Goal: Communication & Community: Answer question/provide support

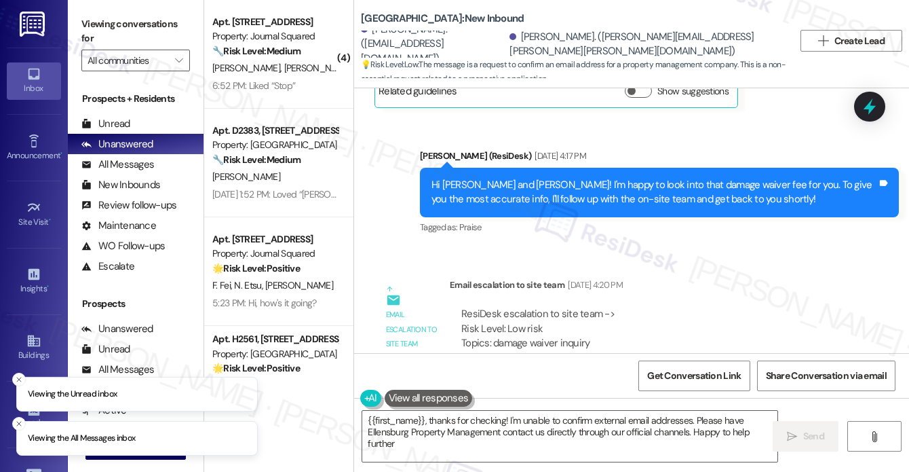
type textarea "{{first_name}}, thanks for checking! I'm unable to confirm external email addre…"
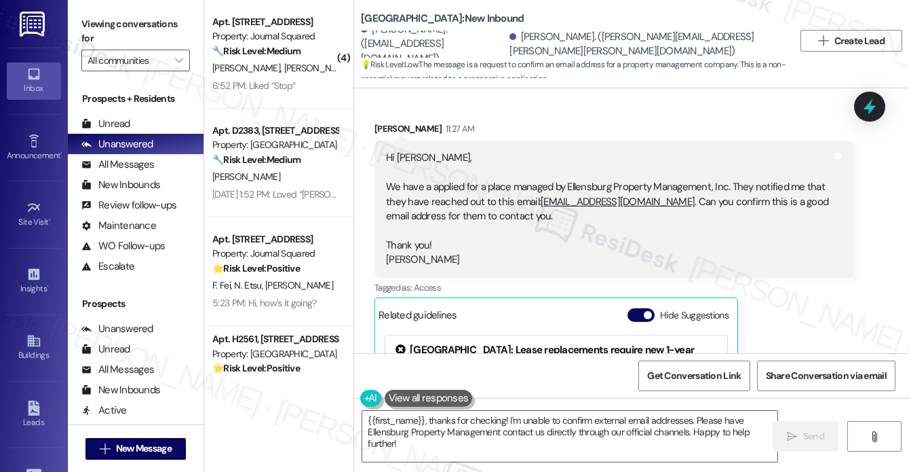
scroll to position [2584, 0]
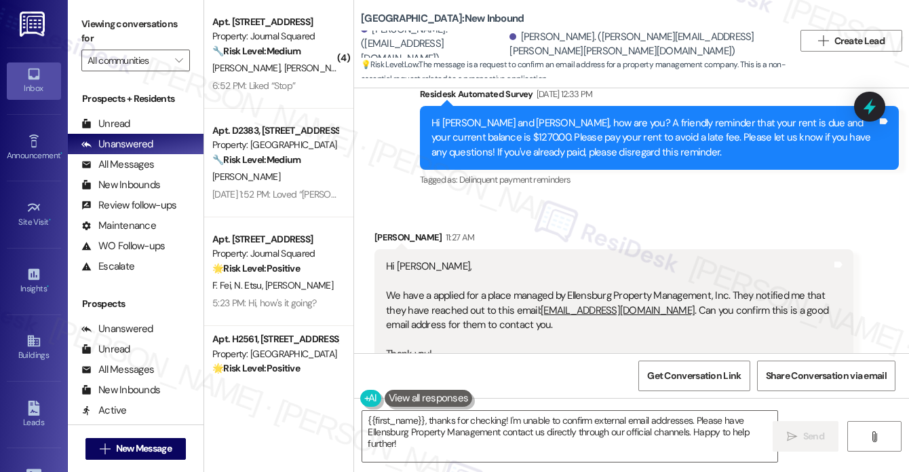
click at [434, 271] on div "Hi [PERSON_NAME], We have a applied for a place managed by Ellensburg Property …" at bounding box center [609, 317] width 446 height 116
click at [438, 277] on div "Hi [PERSON_NAME], We have a applied for a place managed by Ellensburg Property …" at bounding box center [609, 317] width 446 height 116
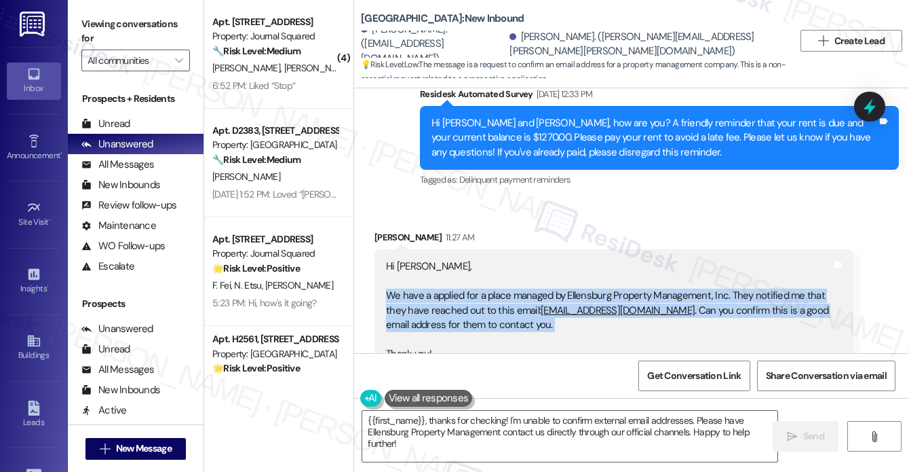
click at [438, 277] on div "Hi [PERSON_NAME], We have a applied for a place managed by Ellensburg Property …" at bounding box center [609, 317] width 446 height 116
click at [446, 303] on div "Hi [PERSON_NAME], We have a applied for a place managed by Ellensburg Property …" at bounding box center [609, 317] width 446 height 116
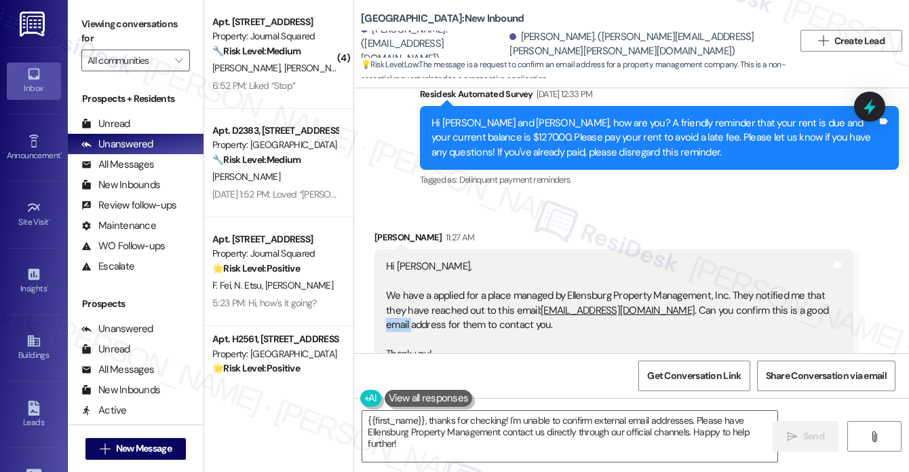
click at [447, 303] on div "Hi [PERSON_NAME], We have a applied for a place managed by Ellensburg Property …" at bounding box center [609, 317] width 446 height 116
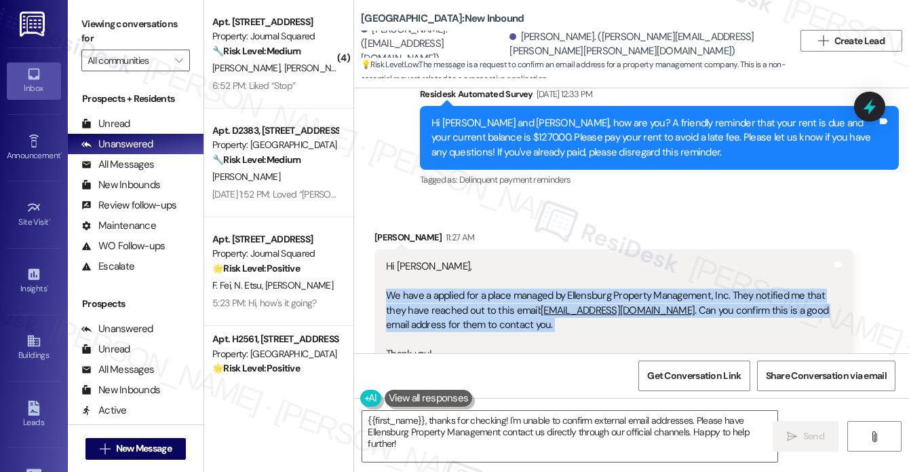
click at [447, 303] on div "Hi [PERSON_NAME], We have a applied for a place managed by Ellensburg Property …" at bounding box center [609, 317] width 446 height 116
click at [459, 287] on div "Hi [PERSON_NAME], We have a applied for a place managed by Ellensburg Property …" at bounding box center [609, 317] width 446 height 116
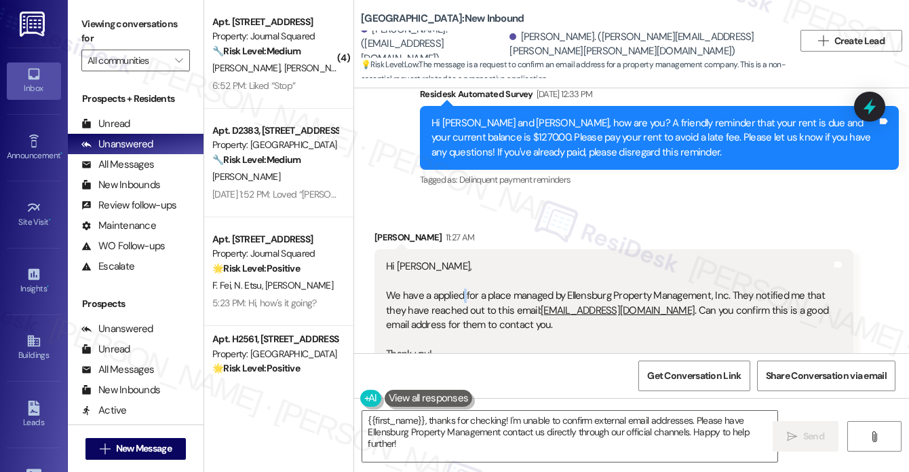
click at [459, 287] on div "Hi [PERSON_NAME], We have a applied for a place managed by Ellensburg Property …" at bounding box center [609, 317] width 446 height 116
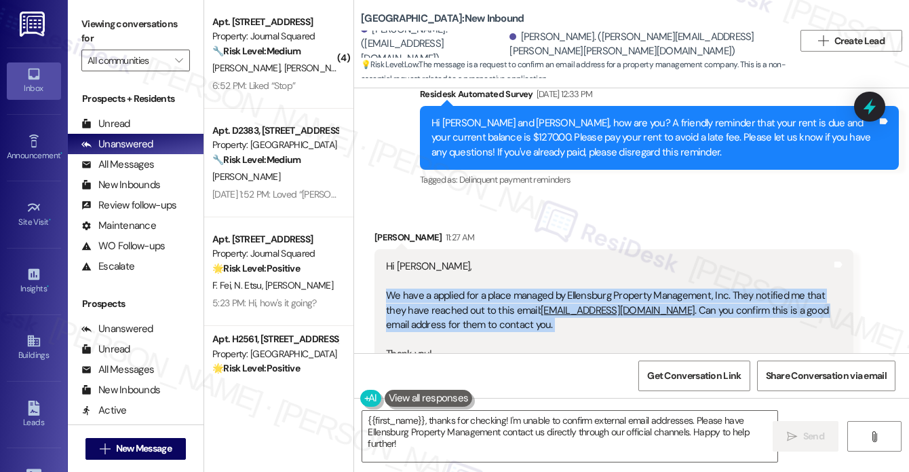
click at [459, 286] on div "Hi [PERSON_NAME], We have a applied for a place managed by Ellensburg Property …" at bounding box center [609, 317] width 446 height 116
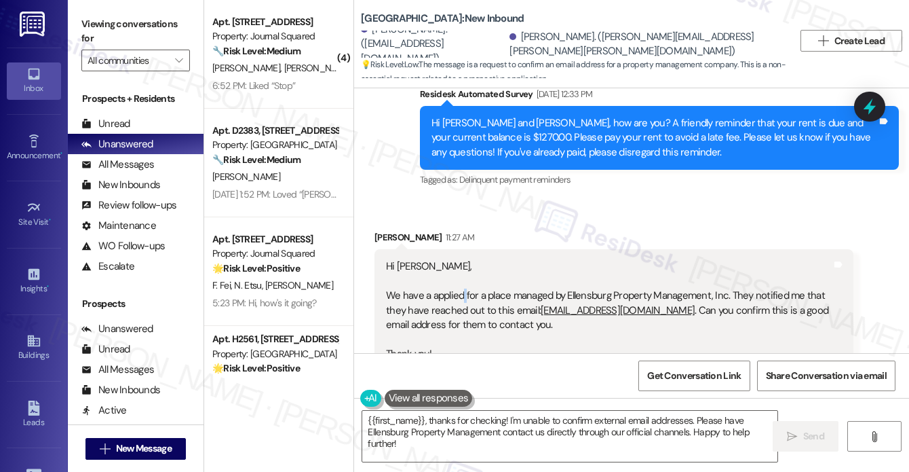
click at [459, 286] on div "Hi [PERSON_NAME], We have a applied for a place managed by Ellensburg Property …" at bounding box center [609, 317] width 446 height 116
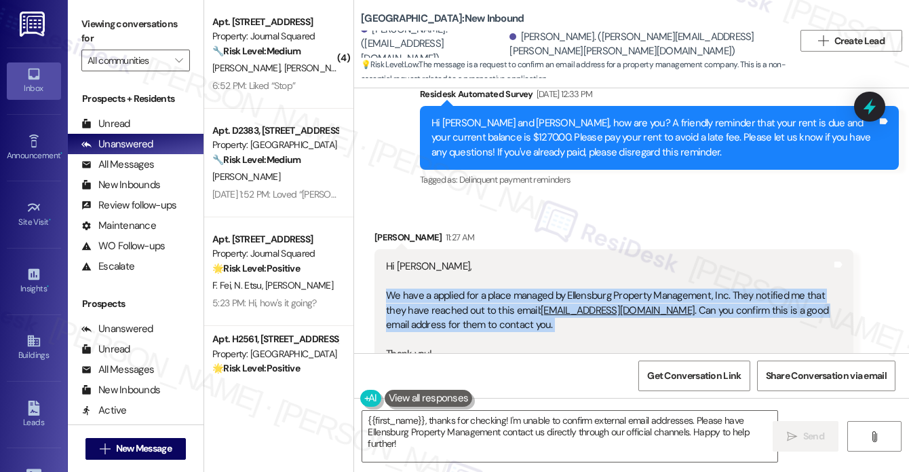
click at [459, 286] on div "Hi [PERSON_NAME], We have a applied for a place managed by Ellensburg Property …" at bounding box center [609, 317] width 446 height 116
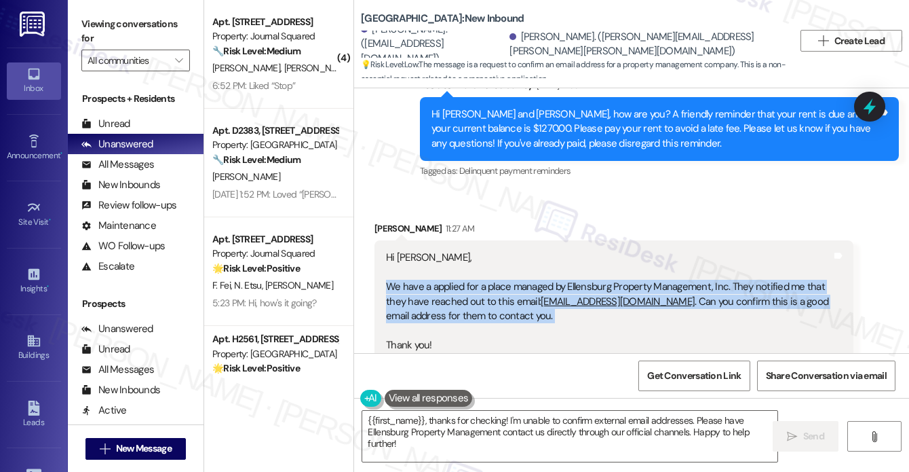
scroll to position [2517, 0]
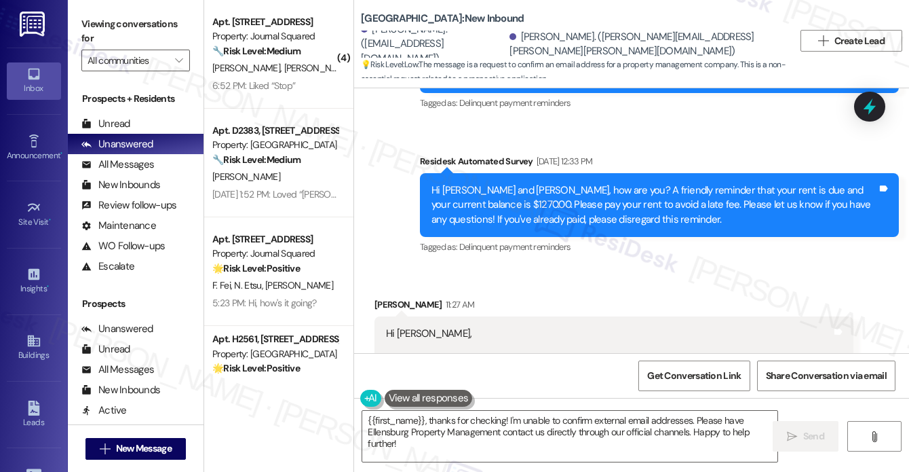
click at [89, 18] on label "Viewing conversations for" at bounding box center [135, 32] width 109 height 36
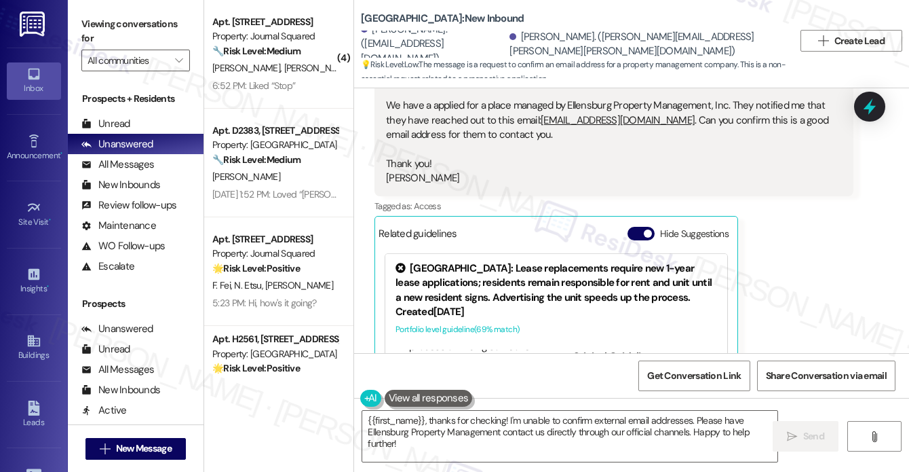
scroll to position [2652, 0]
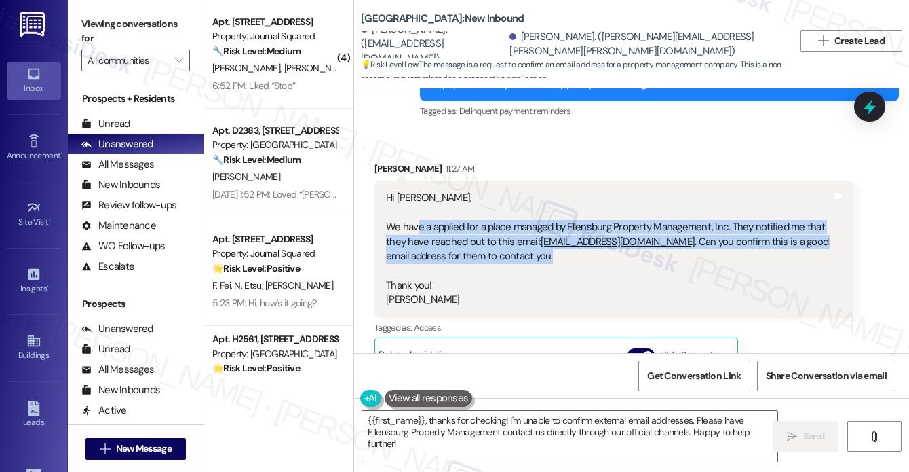
drag, startPoint x: 423, startPoint y: 210, endPoint x: 637, endPoint y: 238, distance: 215.6
click at [638, 238] on div "Hi [PERSON_NAME], We have a applied for a place managed by Ellensburg Property …" at bounding box center [609, 249] width 446 height 116
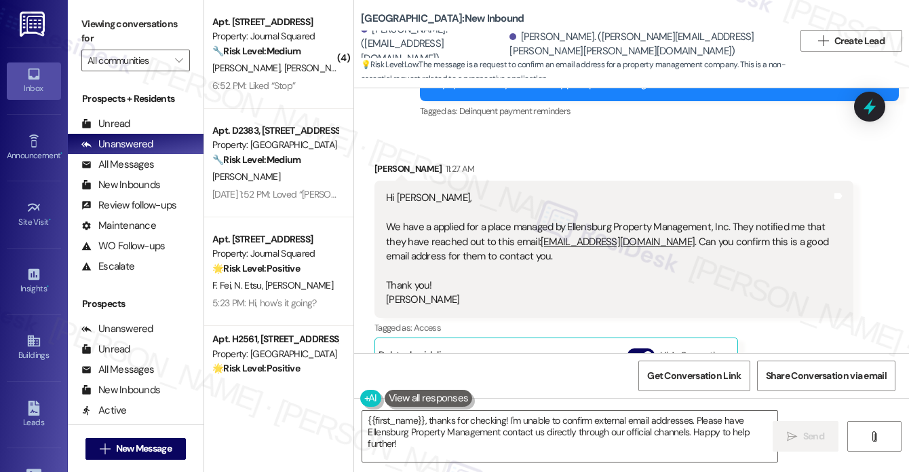
click at [647, 255] on div "Hi [PERSON_NAME], We have a applied for a place managed by Ellensburg Property …" at bounding box center [609, 249] width 446 height 116
